Goal: Task Accomplishment & Management: Manage account settings

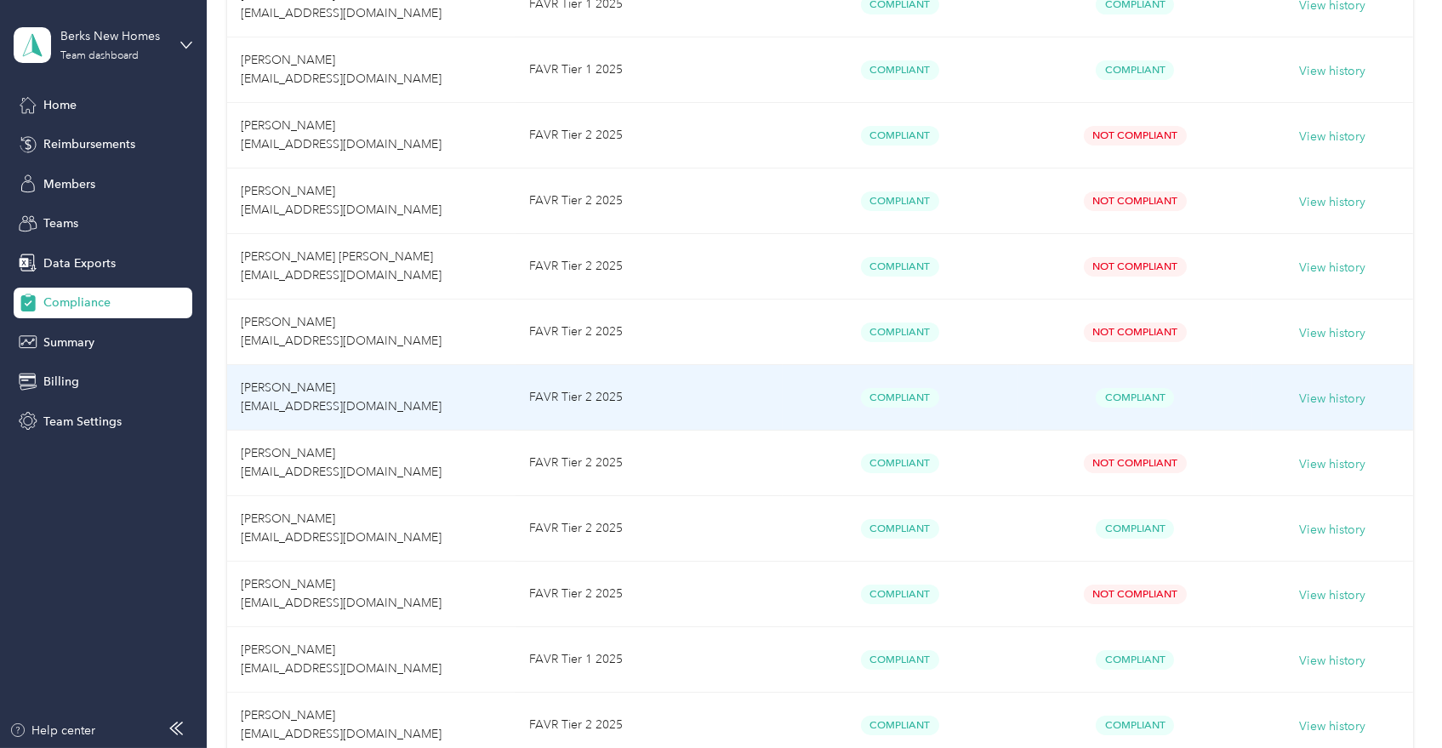
scroll to position [566, 0]
